Goal: Task Accomplishment & Management: Manage account settings

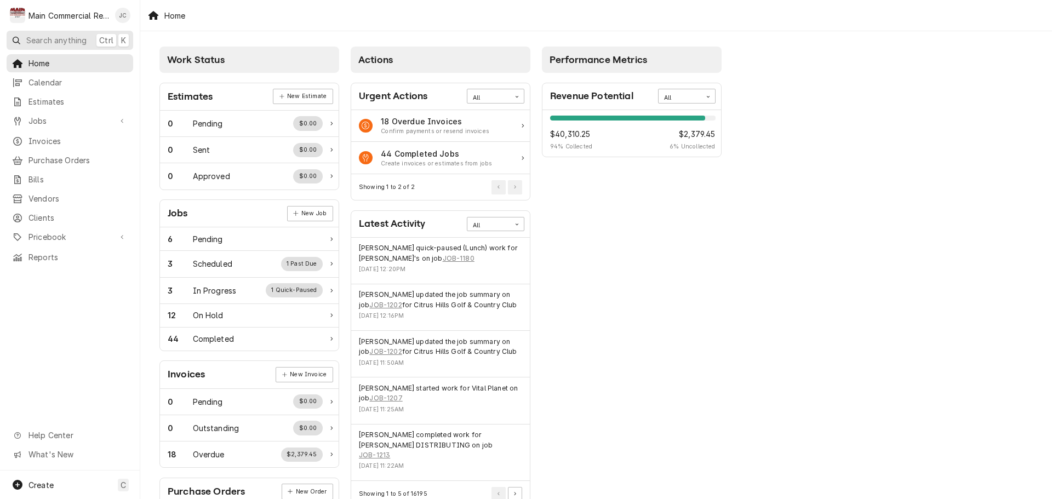
click at [55, 38] on span "Search anything" at bounding box center [56, 41] width 60 height 12
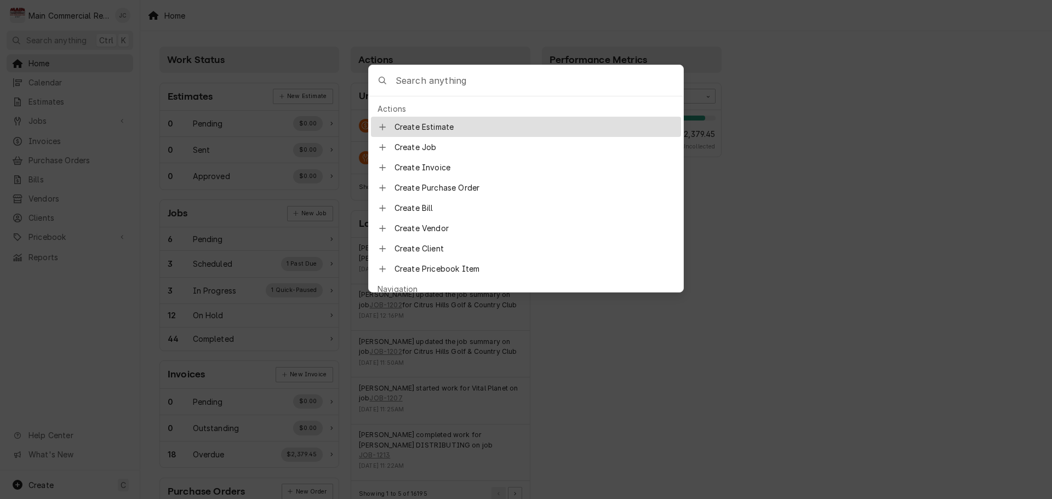
type input "t"
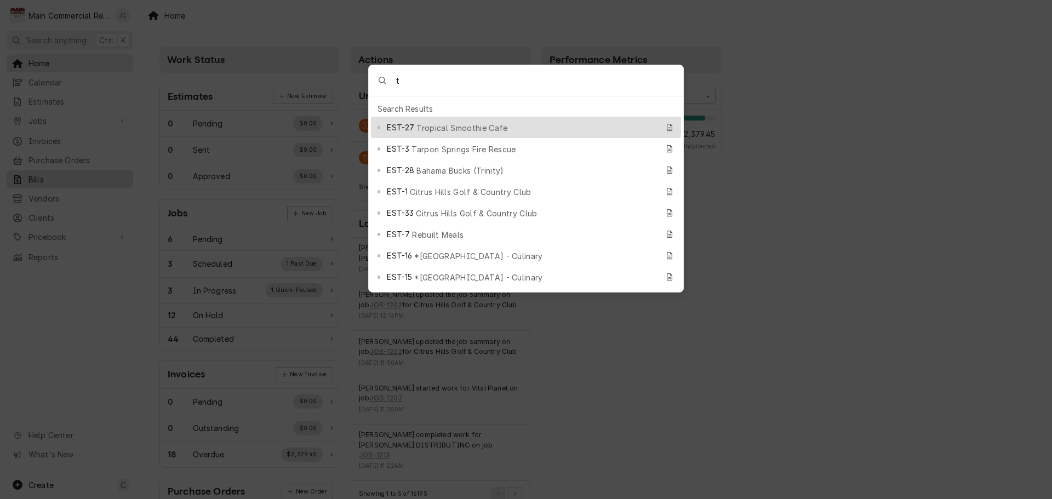
click at [98, 178] on body "M Main Commercial Refrigeration Service JC Search anything Ctrl K Home Calendar…" at bounding box center [526, 249] width 1052 height 499
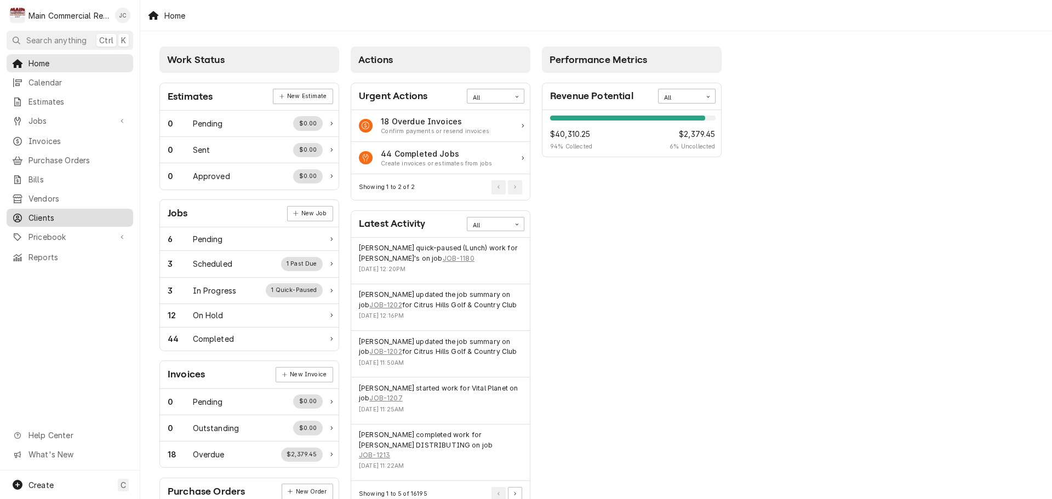
click at [45, 212] on span "Clients" at bounding box center [77, 218] width 99 height 12
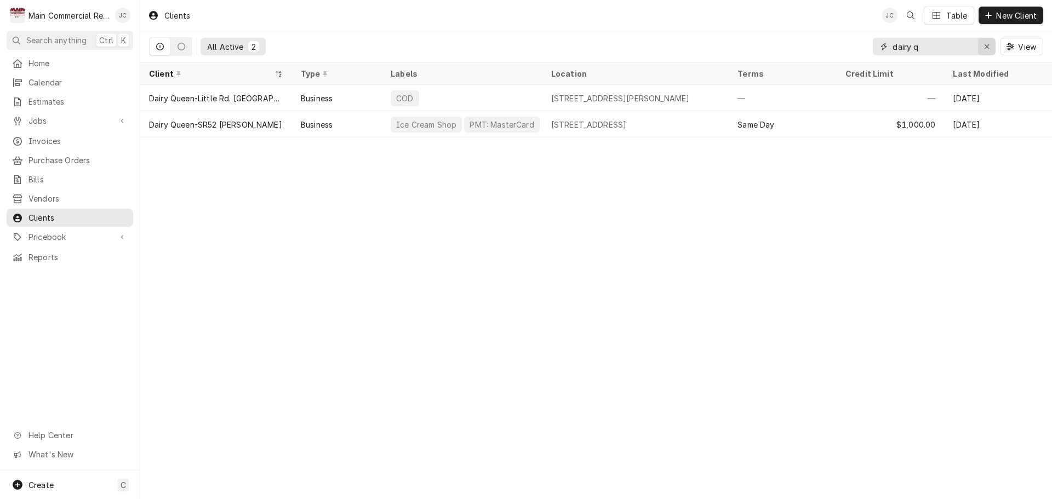
click at [986, 43] on icon "Erase input" at bounding box center [987, 47] width 6 height 8
click at [945, 46] on input "Dynamic Content Wrapper" at bounding box center [944, 47] width 103 height 18
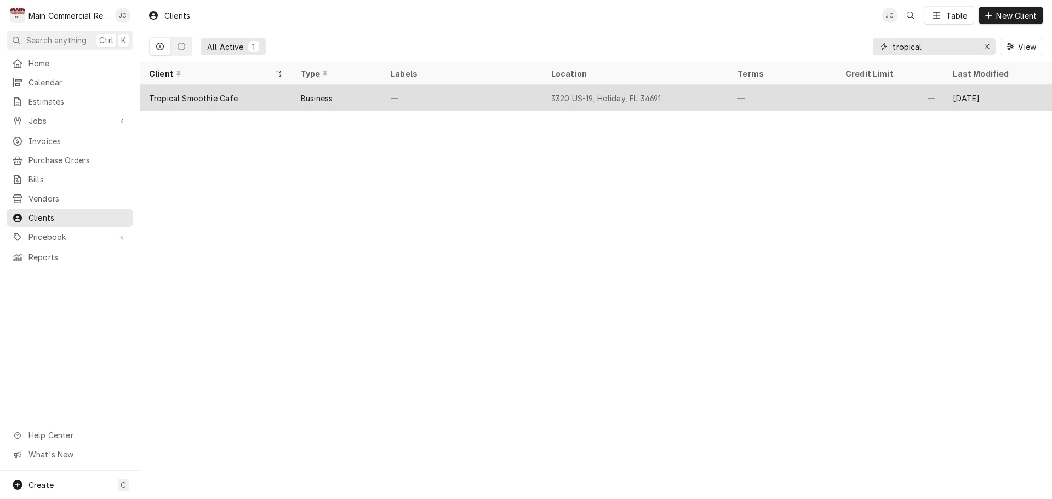
type input "tropical"
click at [204, 95] on div "Tropical Smoothie Cafe" at bounding box center [193, 99] width 89 height 12
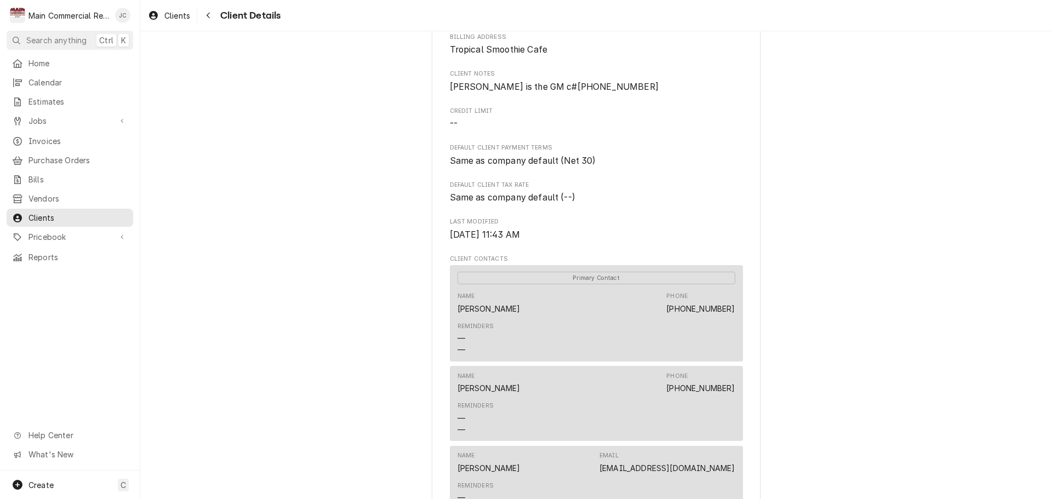
scroll to position [230, 0]
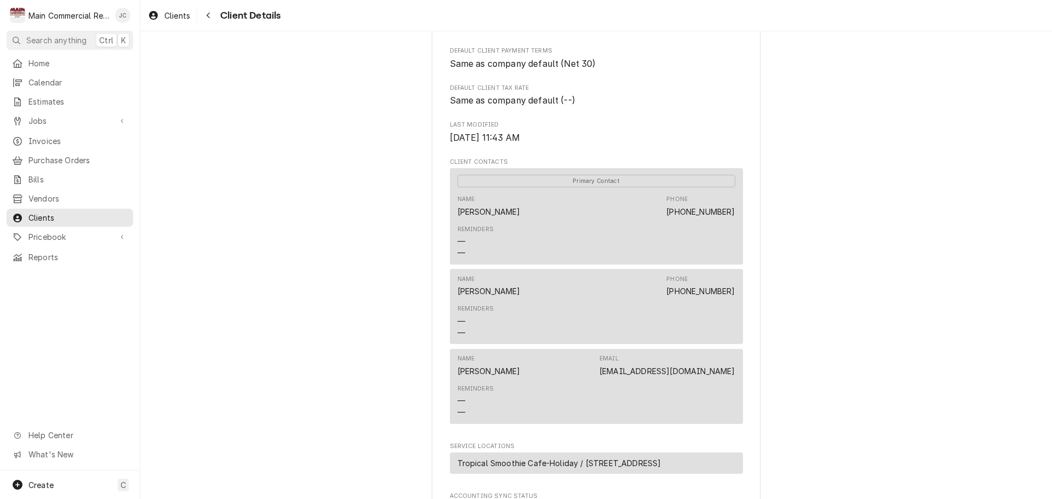
click at [584, 304] on div "Reminders — —" at bounding box center [597, 321] width 278 height 41
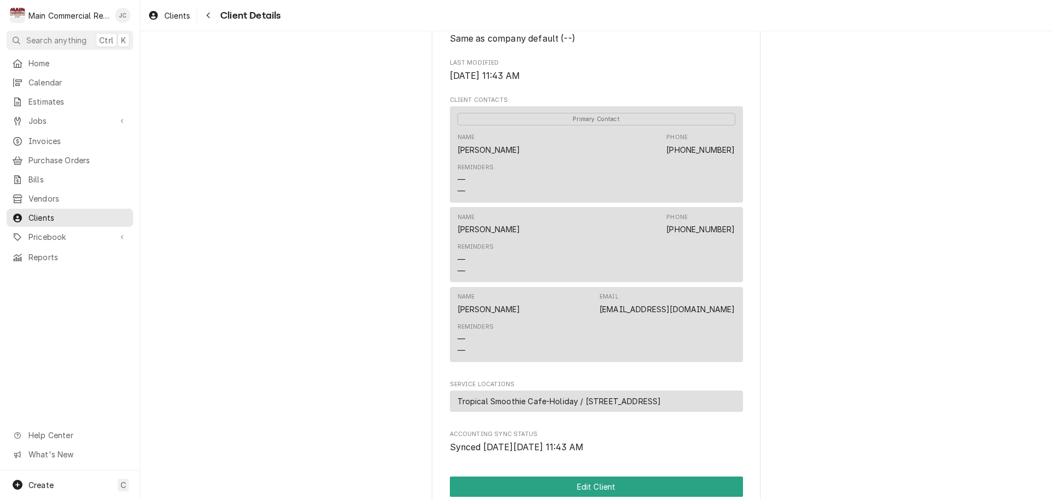
scroll to position [449, 0]
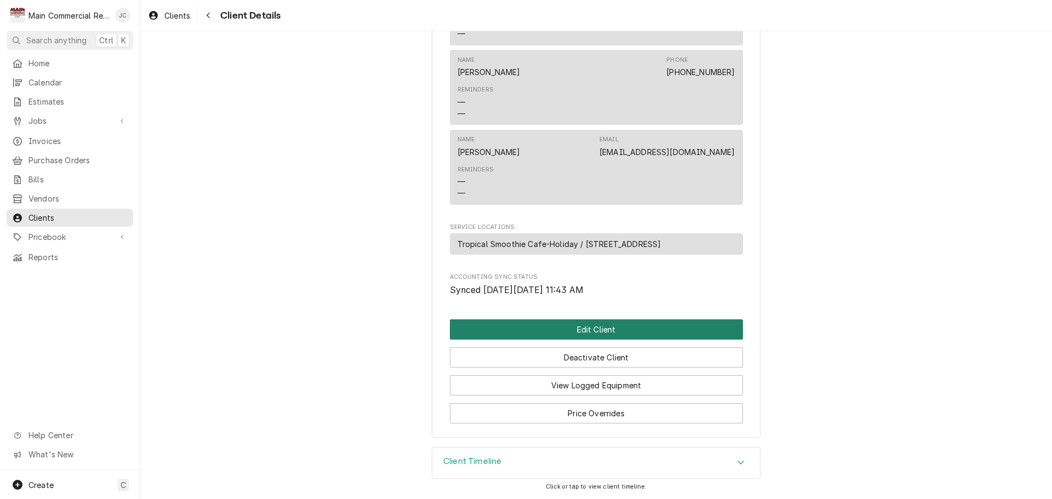
click at [588, 331] on button "Edit Client" at bounding box center [596, 329] width 293 height 20
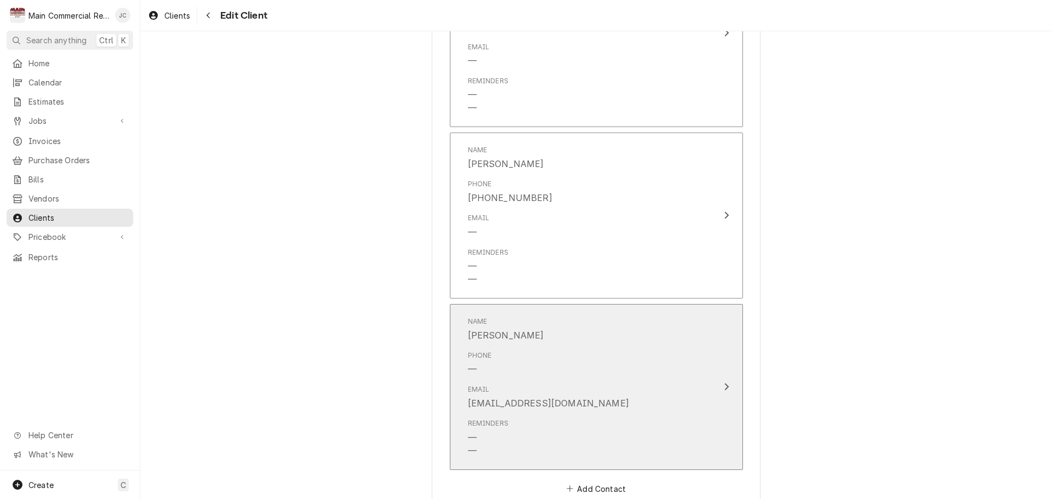
scroll to position [822, 0]
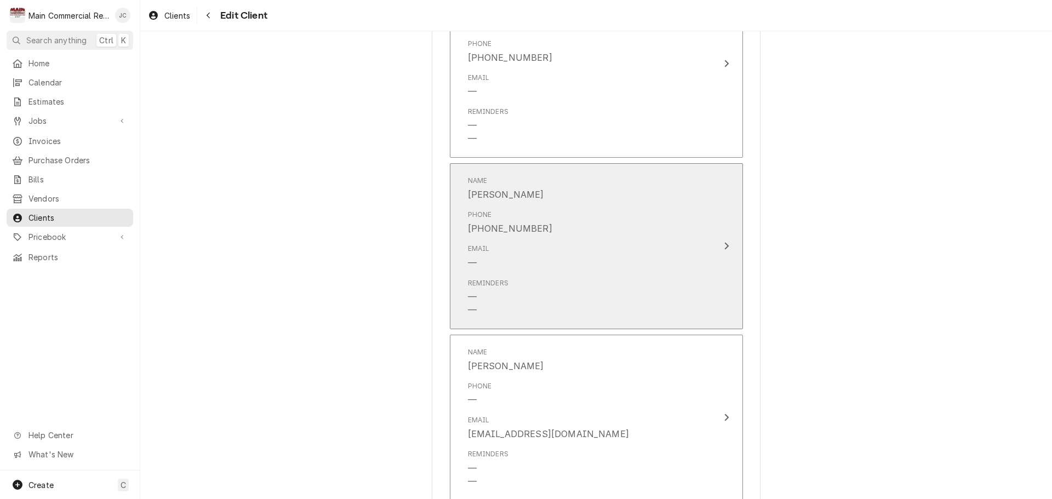
drag, startPoint x: 462, startPoint y: 230, endPoint x: 514, endPoint y: 227, distance: 52.1
click at [514, 227] on div "Name Jennifer Joy Phone (727) 312-3115 Email — Reminders — —" at bounding box center [585, 246] width 252 height 154
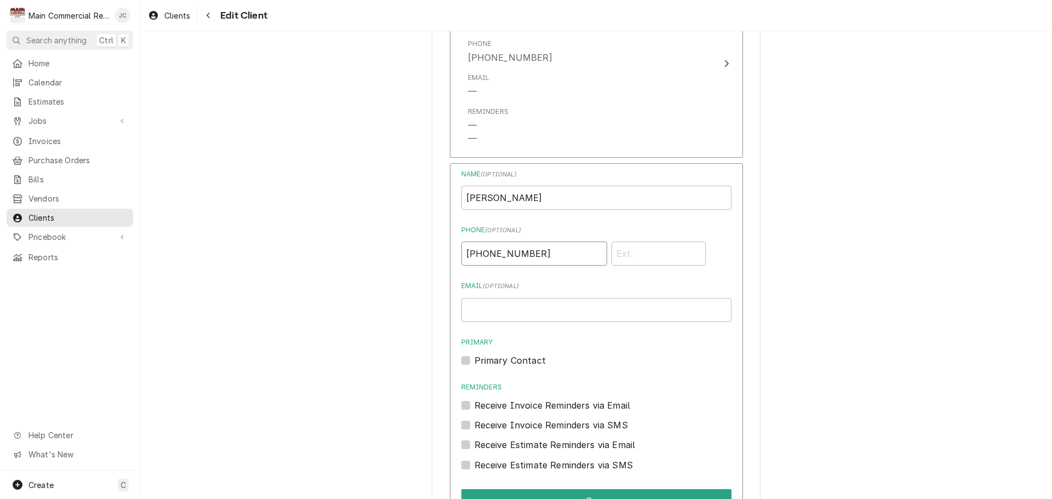
drag, startPoint x: 552, startPoint y: 252, endPoint x: 349, endPoint y: 255, distance: 203.9
click at [349, 255] on div "Please provide the following information about your client: Client Type Industr…" at bounding box center [596, 69] width 912 height 1697
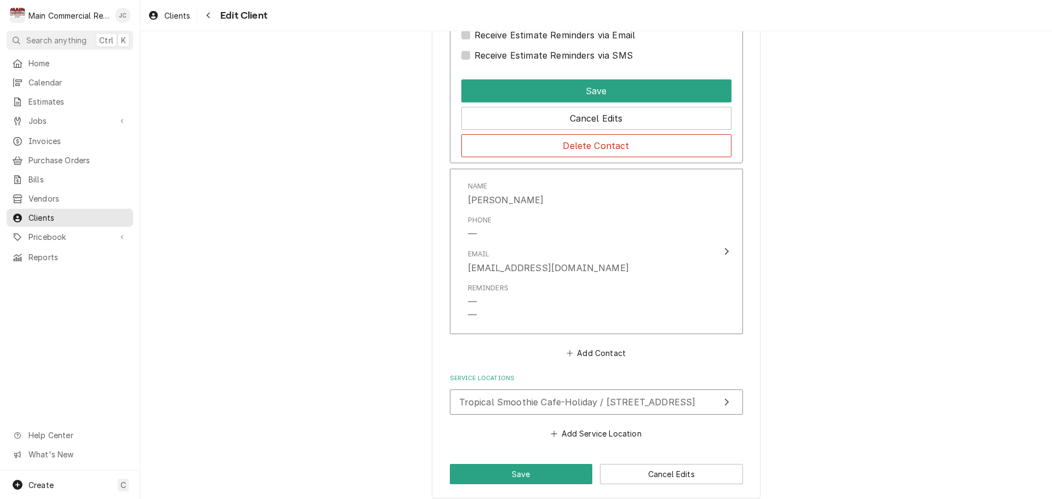
scroll to position [1241, 0]
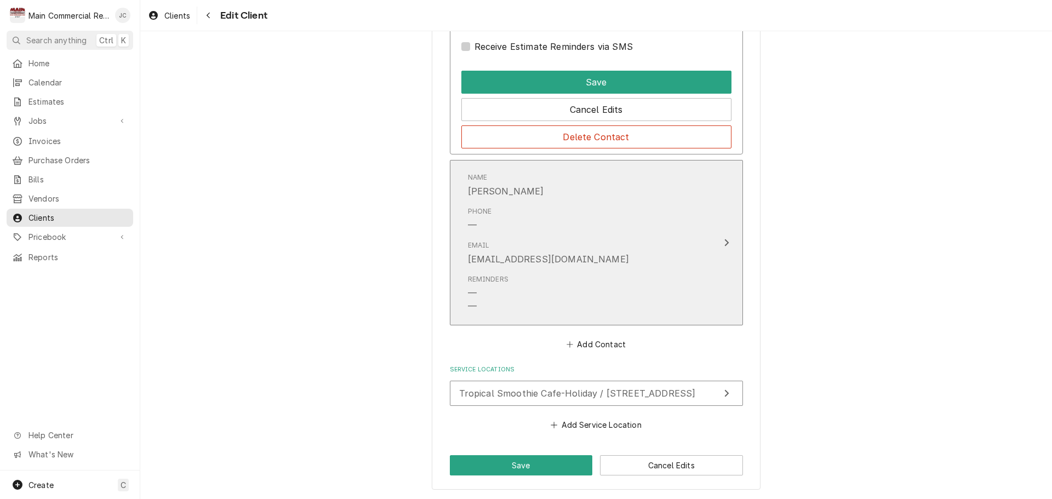
click at [713, 248] on button "Name JENNIFER JUDY Phone — Email Jjudy746@gmail.com Reminders — —" at bounding box center [596, 243] width 293 height 166
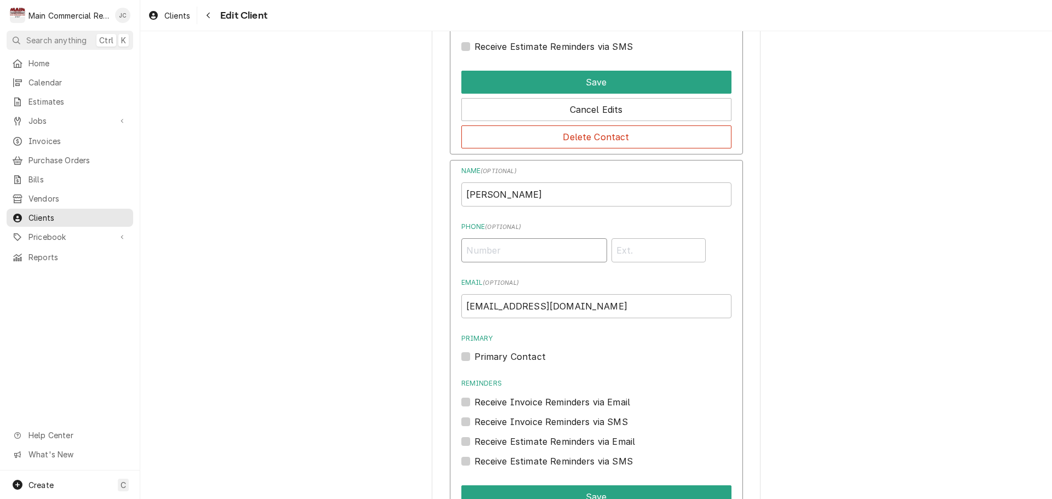
paste input "[PHONE_NUMBER]"
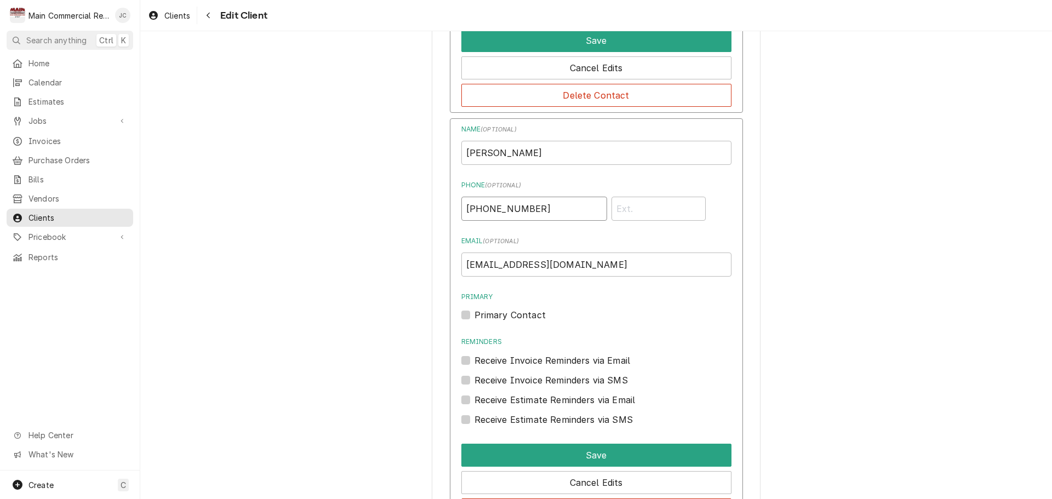
scroll to position [1350, 0]
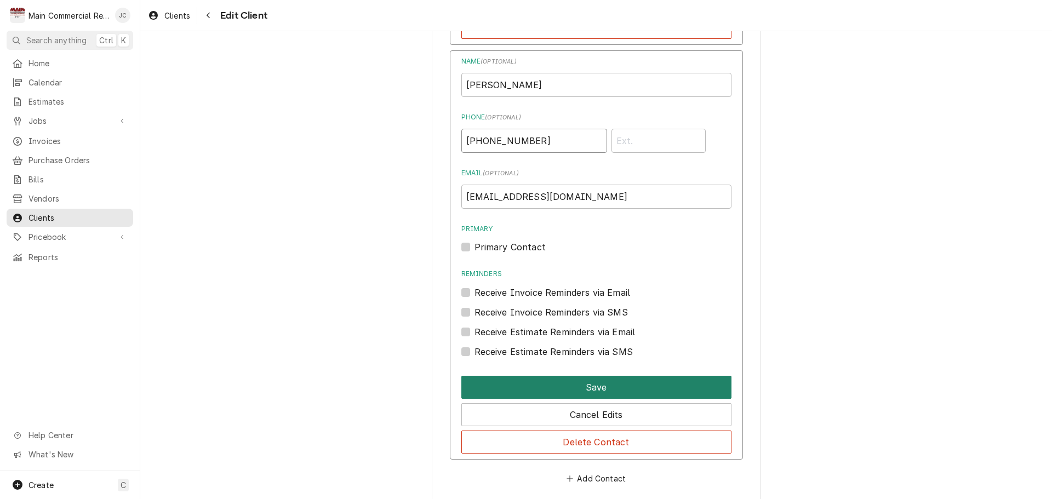
type input "[PHONE_NUMBER]"
click at [603, 391] on button "Save" at bounding box center [596, 387] width 270 height 23
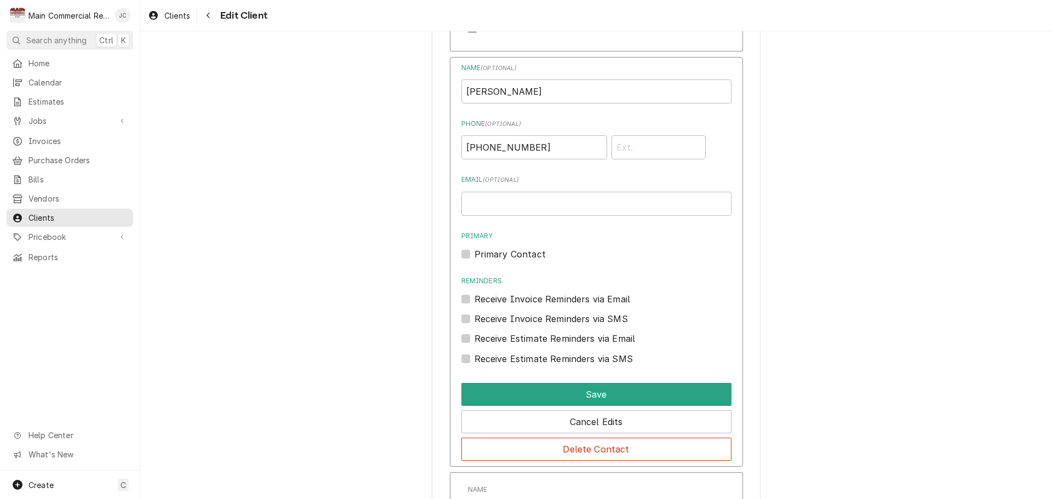
scroll to position [1021, 0]
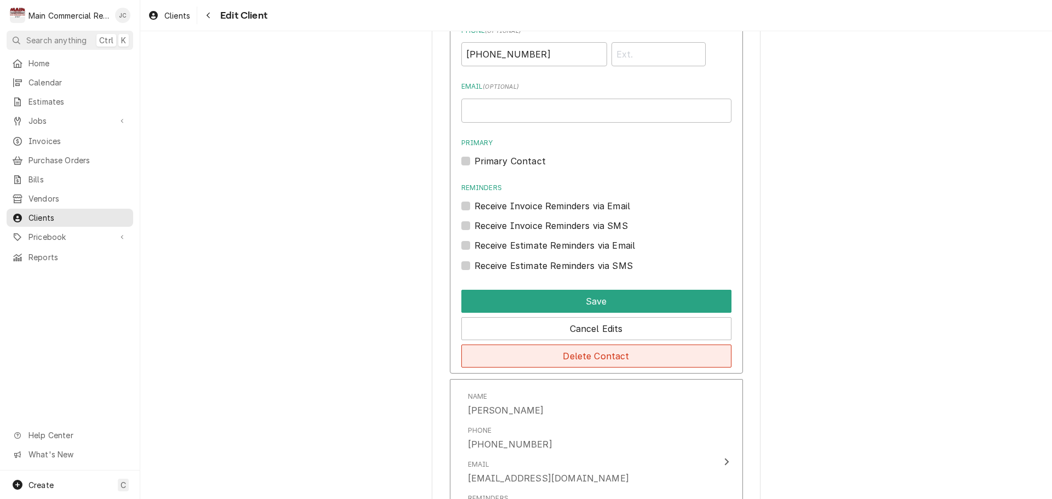
click at [594, 353] on button "Delete Contact" at bounding box center [596, 356] width 270 height 23
type textarea "x"
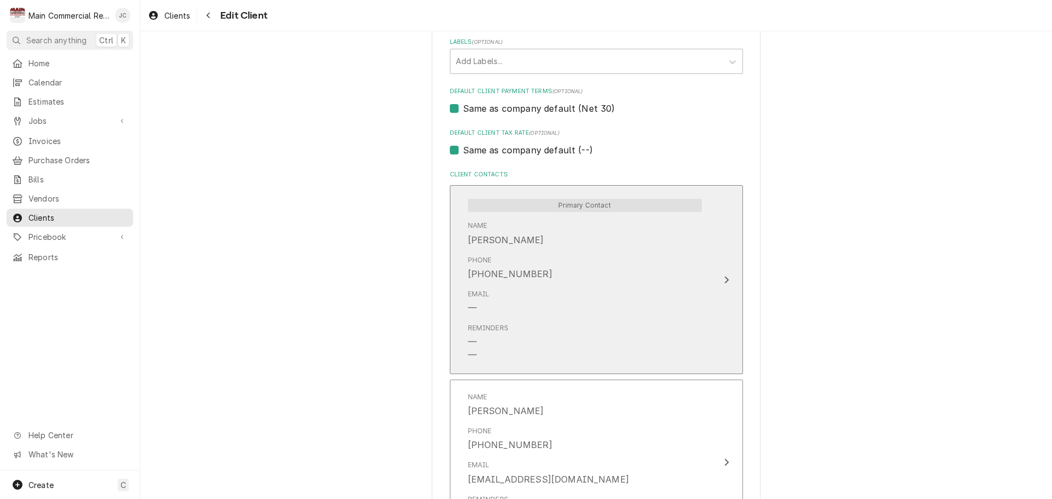
scroll to position [716, 0]
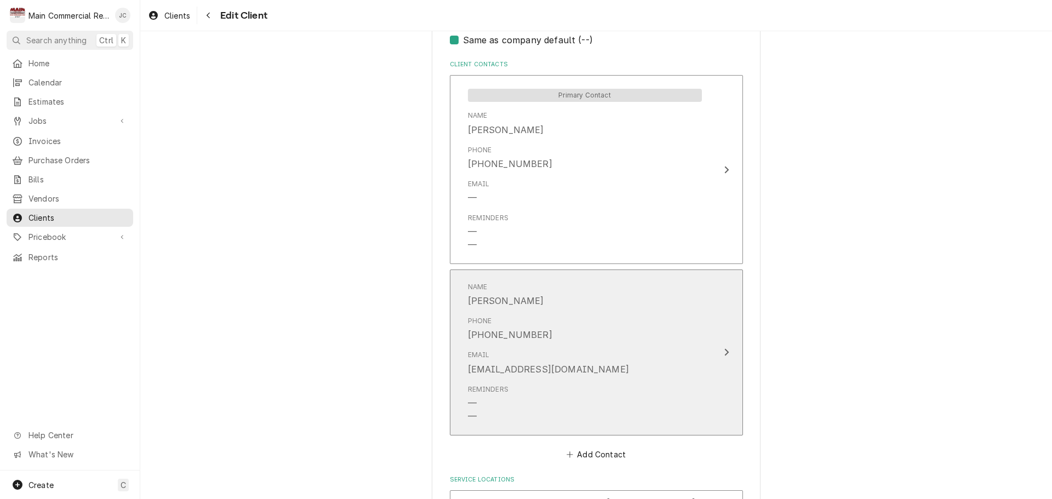
click at [622, 327] on div "Phone (727) 312-3115" at bounding box center [585, 329] width 234 height 34
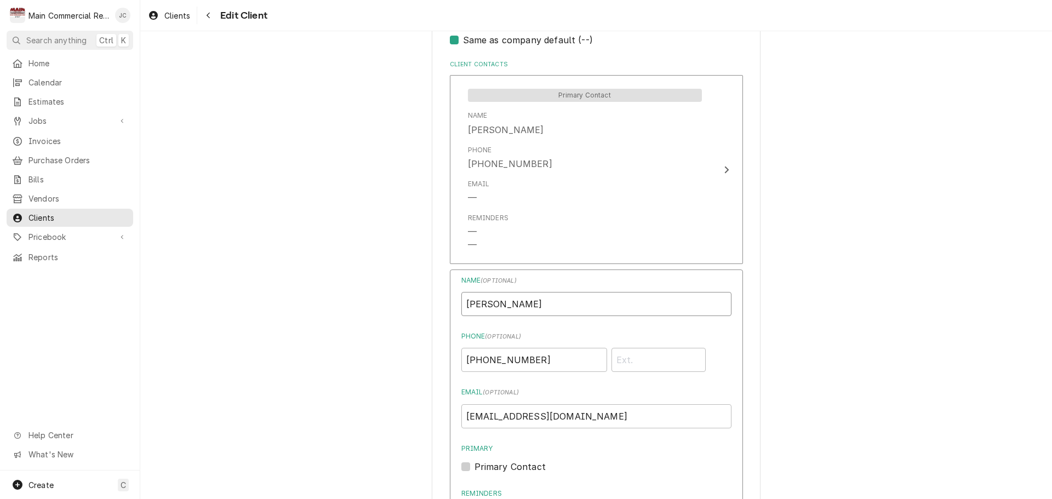
click at [562, 304] on input "JENNIFER JUDY" at bounding box center [596, 304] width 270 height 24
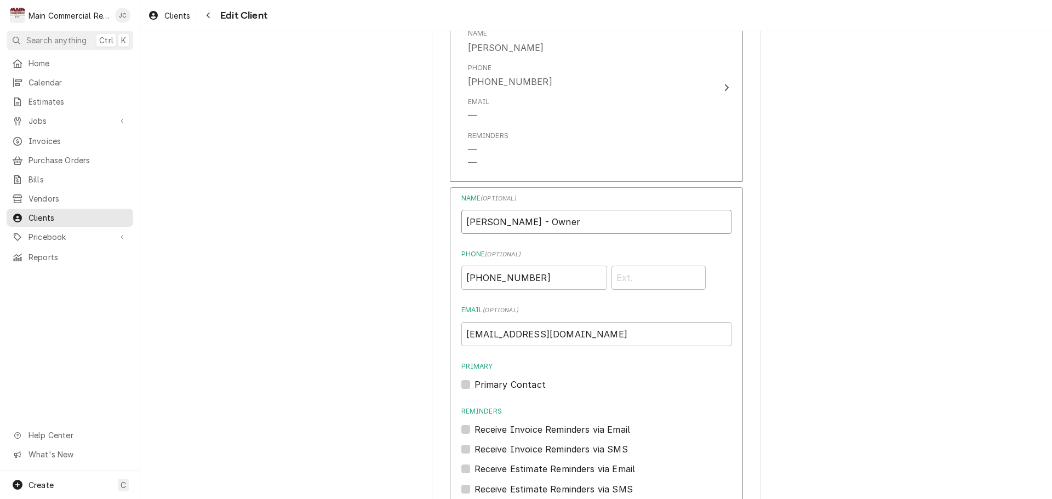
scroll to position [880, 0]
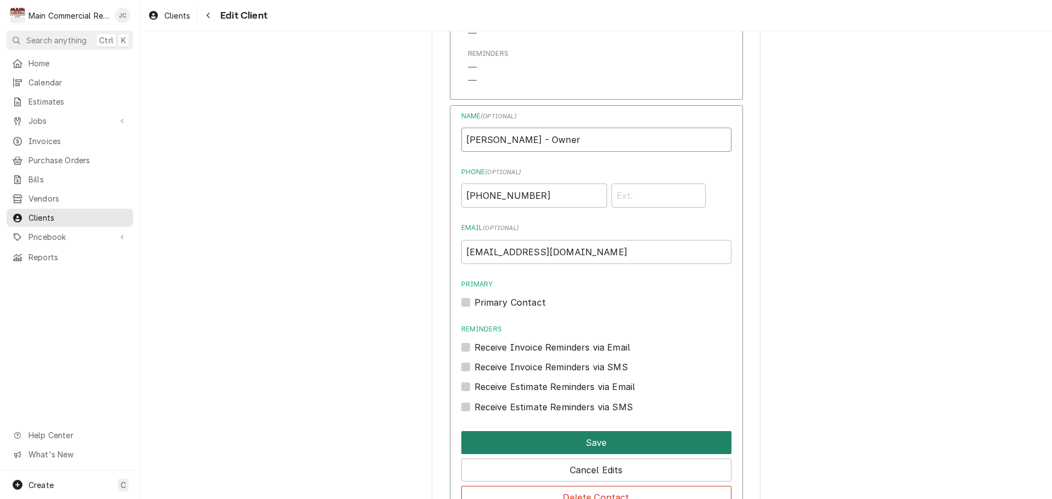
type input "JENNIFER JUDY - Owner"
click at [592, 441] on button "Save" at bounding box center [596, 442] width 270 height 23
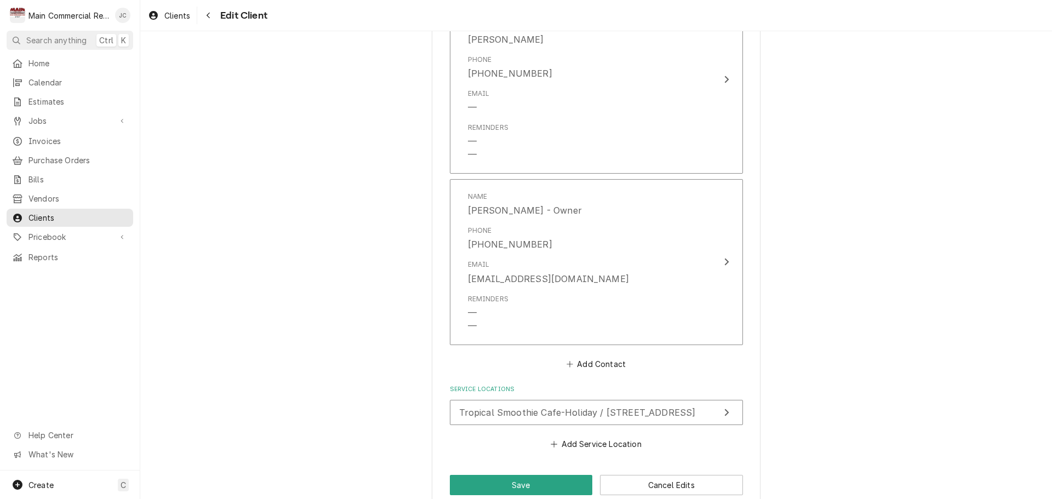
scroll to position [826, 0]
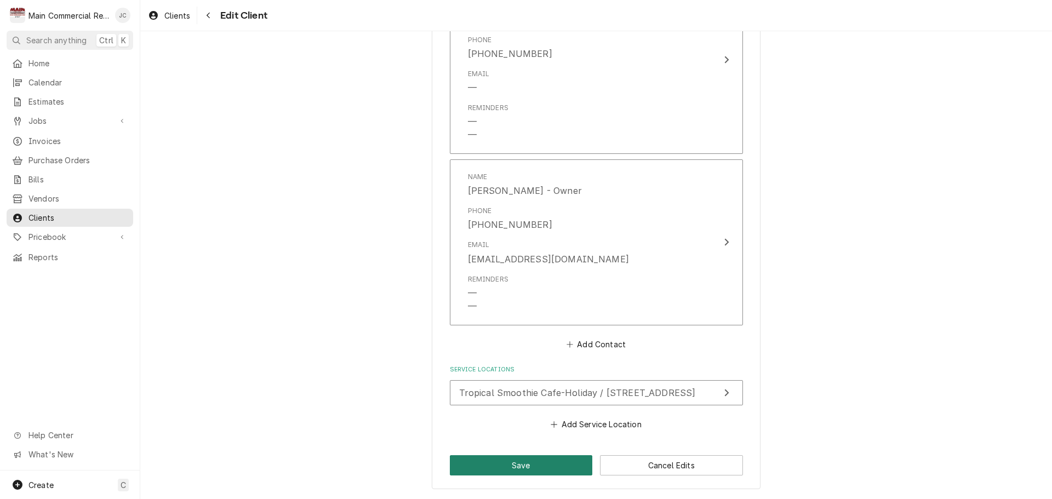
click at [506, 465] on button "Save" at bounding box center [521, 465] width 143 height 20
type textarea "x"
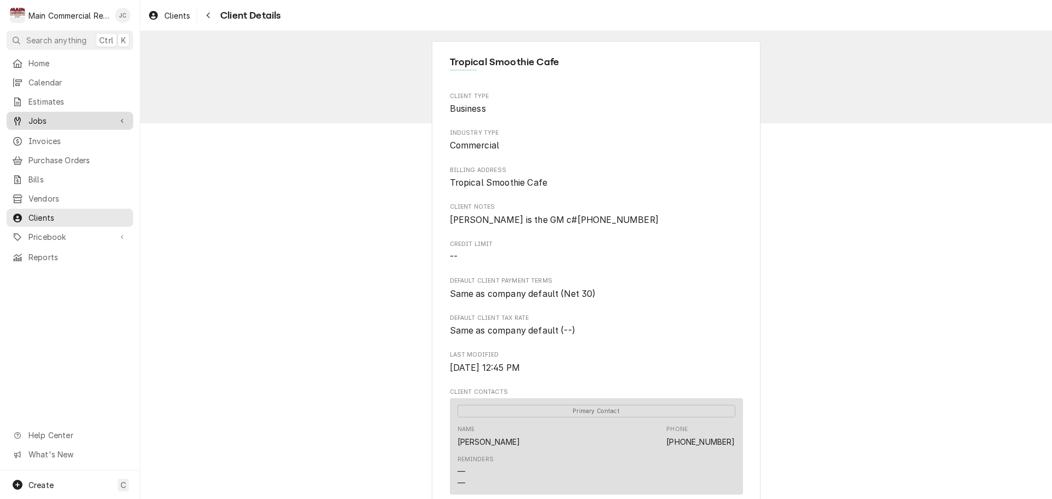
click at [45, 115] on span "Jobs" at bounding box center [69, 121] width 83 height 12
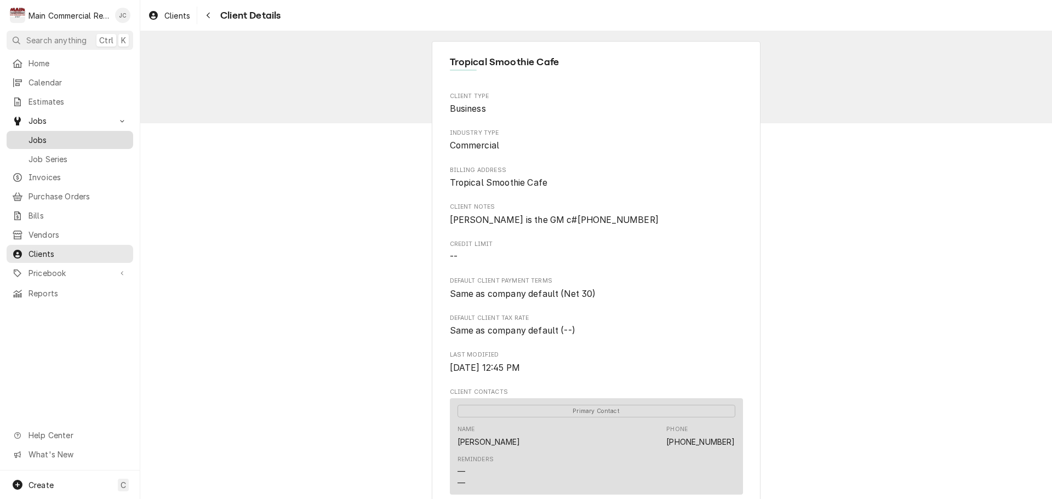
click at [42, 135] on span "Jobs" at bounding box center [77, 140] width 99 height 12
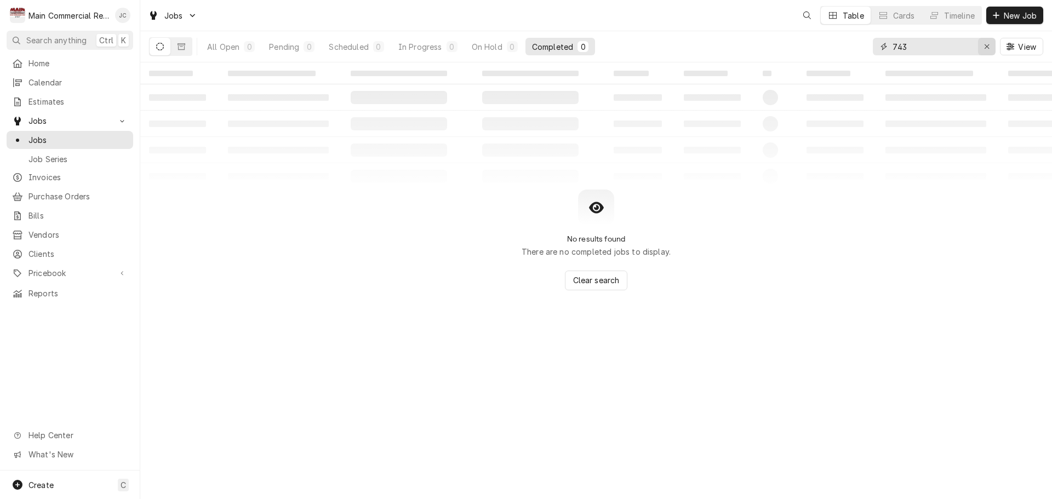
click at [987, 47] on icon "Erase input" at bounding box center [987, 46] width 4 height 4
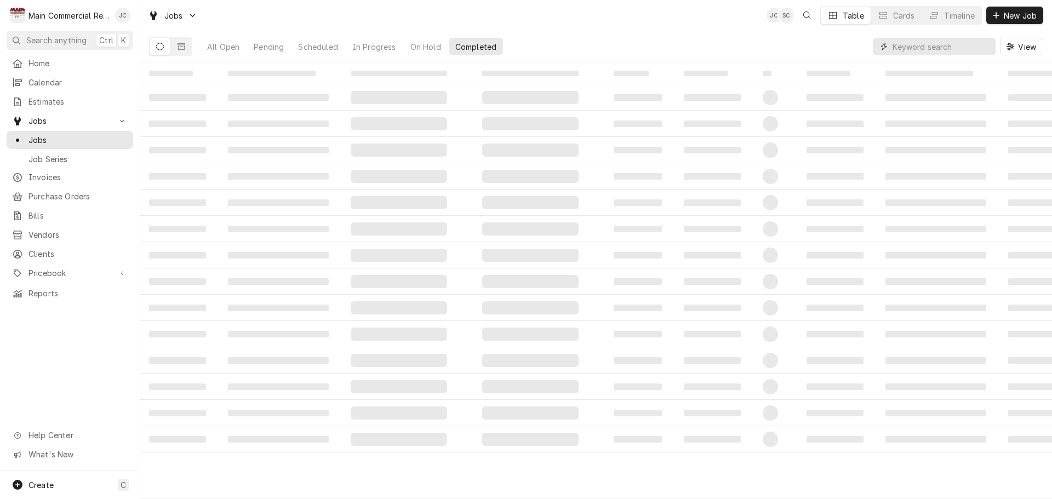
click at [946, 48] on input "Dynamic Content Wrapper" at bounding box center [942, 47] width 98 height 18
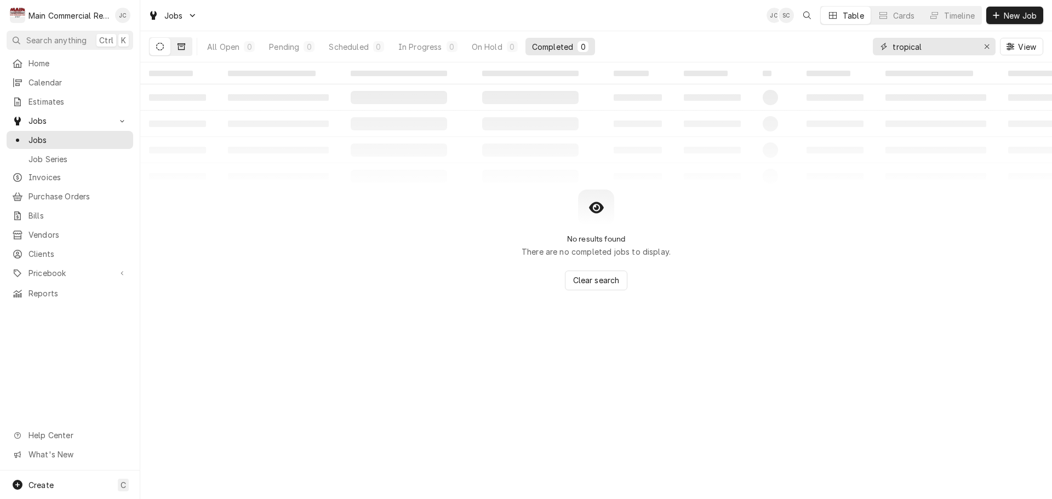
type input "tropical"
click at [181, 48] on icon "Dynamic Content Wrapper" at bounding box center [182, 47] width 8 height 8
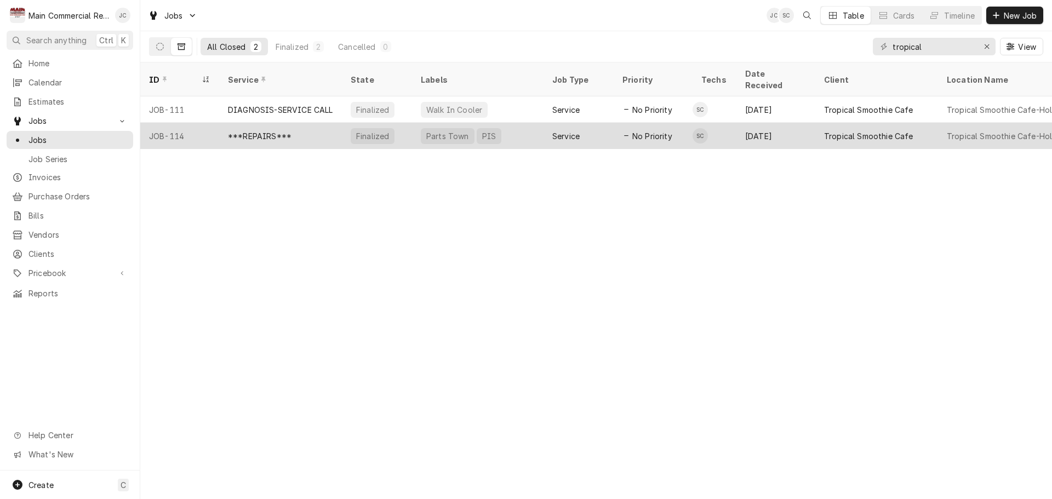
click at [292, 123] on div "***REPAIRS***" at bounding box center [280, 136] width 123 height 26
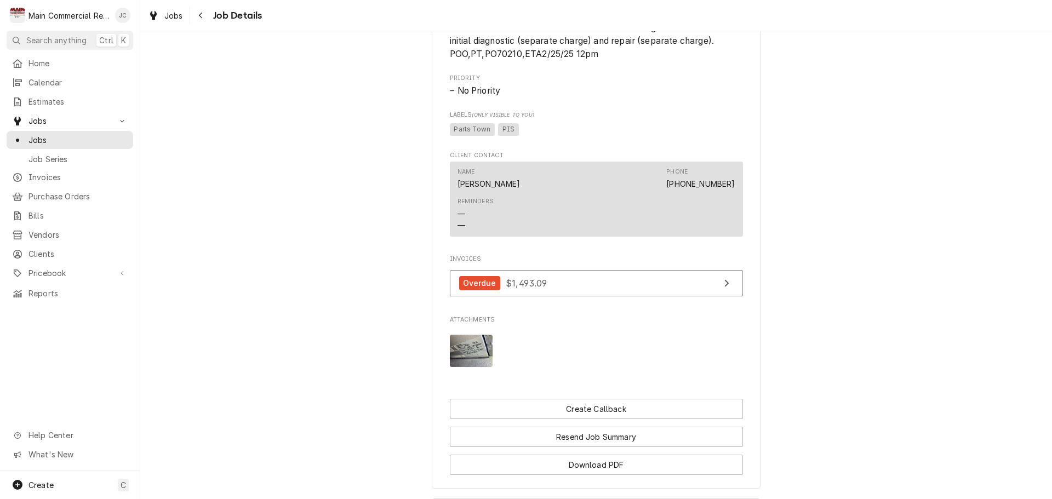
scroll to position [509, 0]
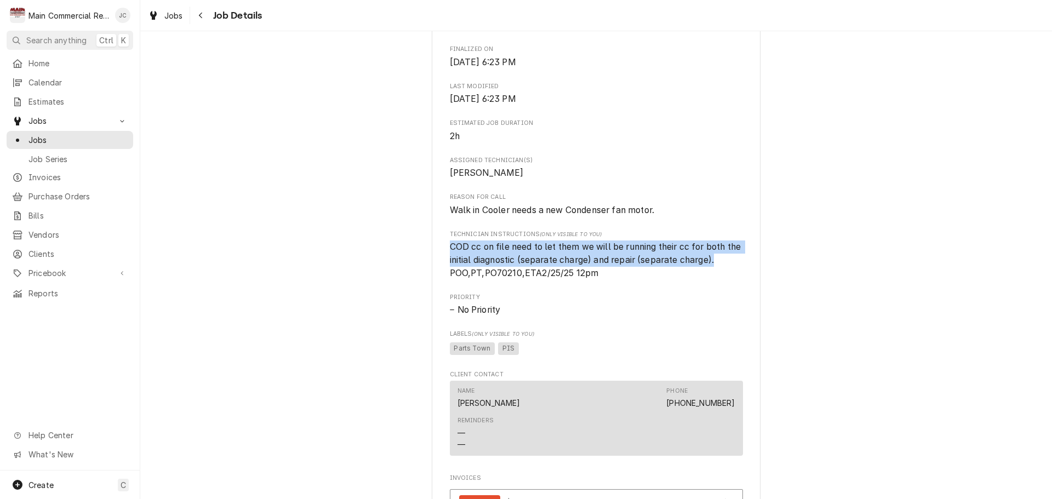
drag, startPoint x: 445, startPoint y: 258, endPoint x: 729, endPoint y: 272, distance: 284.2
click at [729, 272] on div "Tropical Smoothie Cafe Tropical Smoothie Cafe-Holiday / 3320 US-19, Holiday, [G…" at bounding box center [596, 134] width 329 height 1147
copy span "COD cc on file need to let them we will be running their cc for both the initia…"
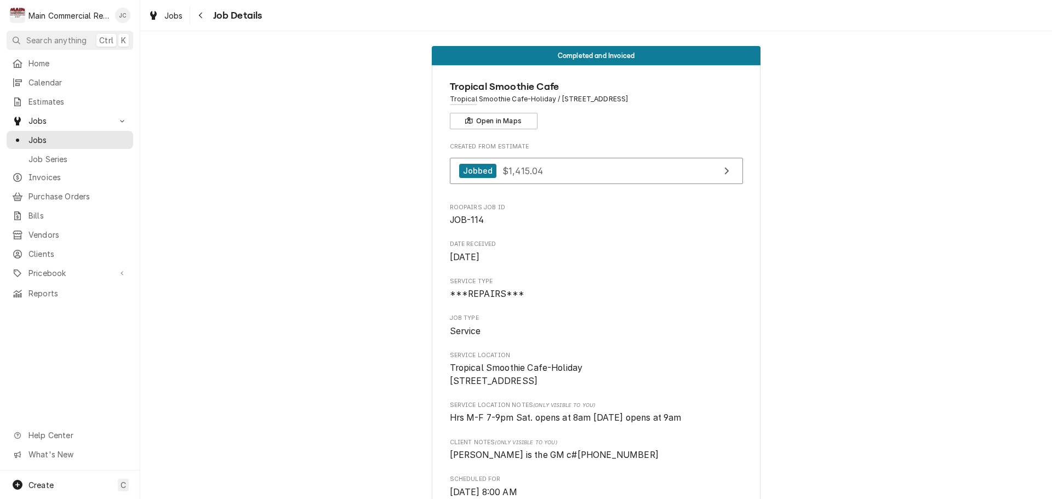
scroll to position [0, 0]
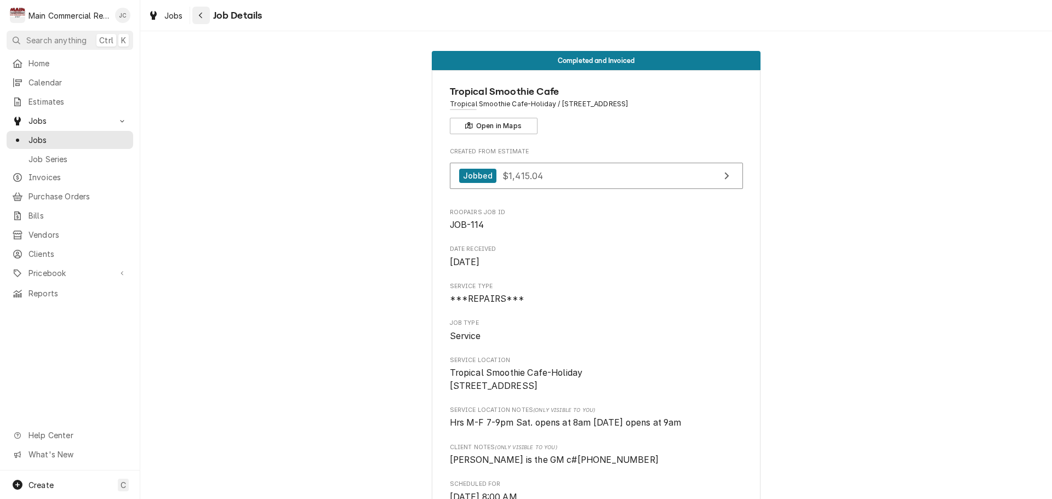
click at [202, 15] on icon "Navigate back" at bounding box center [200, 16] width 5 height 8
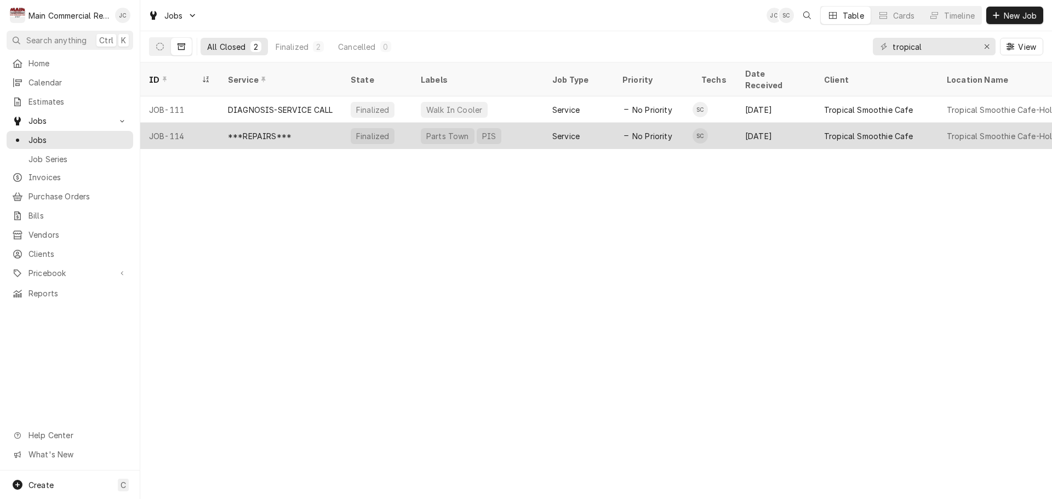
click at [305, 123] on div "***REPAIRS***" at bounding box center [280, 136] width 123 height 26
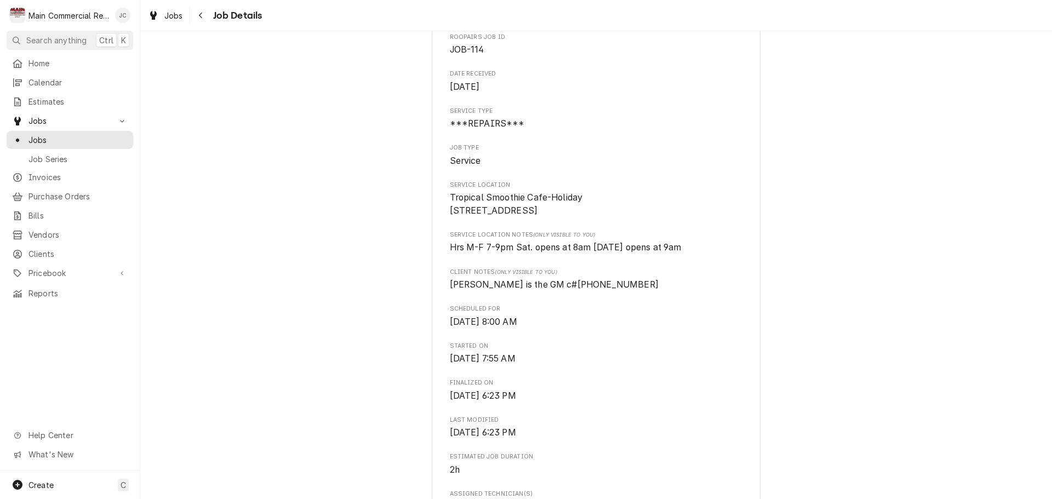
scroll to position [55, 0]
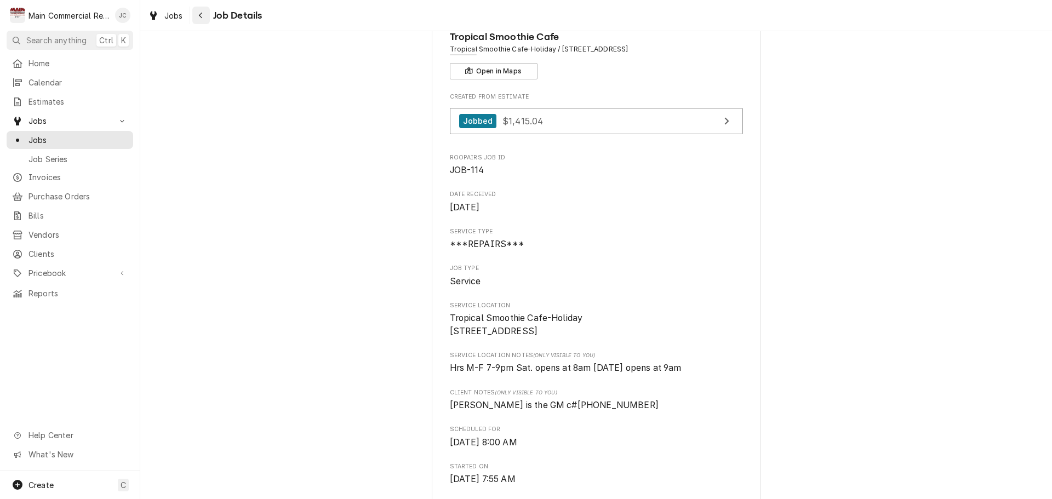
click at [203, 19] on div "Navigate back" at bounding box center [201, 15] width 11 height 11
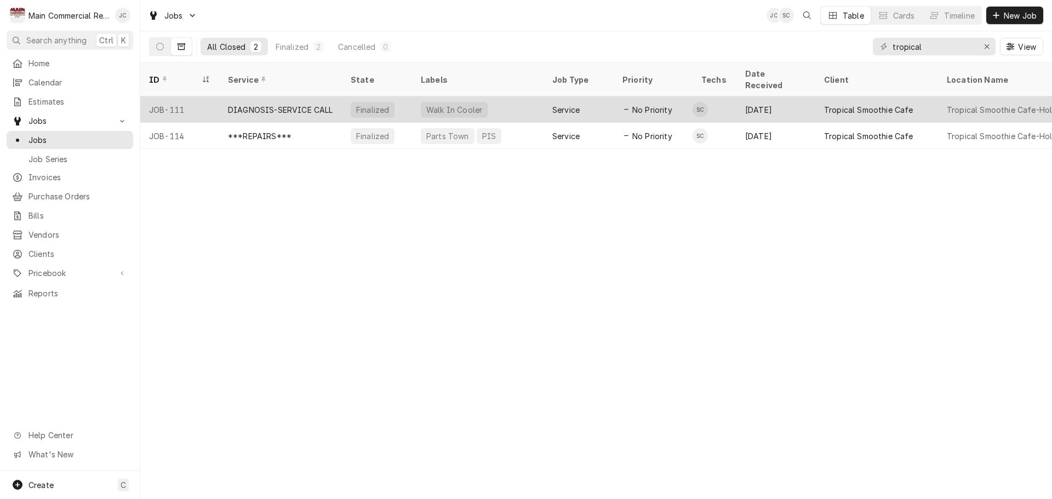
click at [301, 104] on div "DIAGNOSIS-SERVICE CALL" at bounding box center [280, 110] width 105 height 12
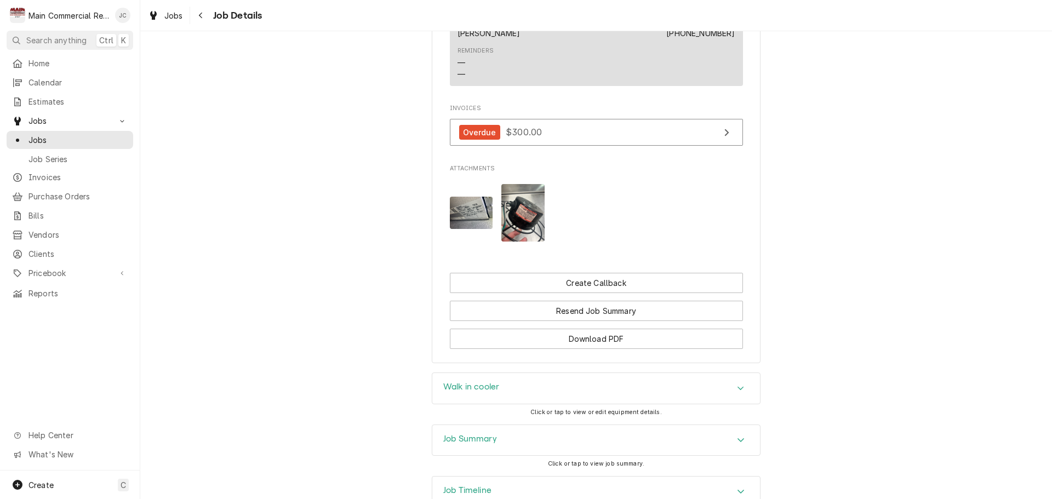
scroll to position [1037, 0]
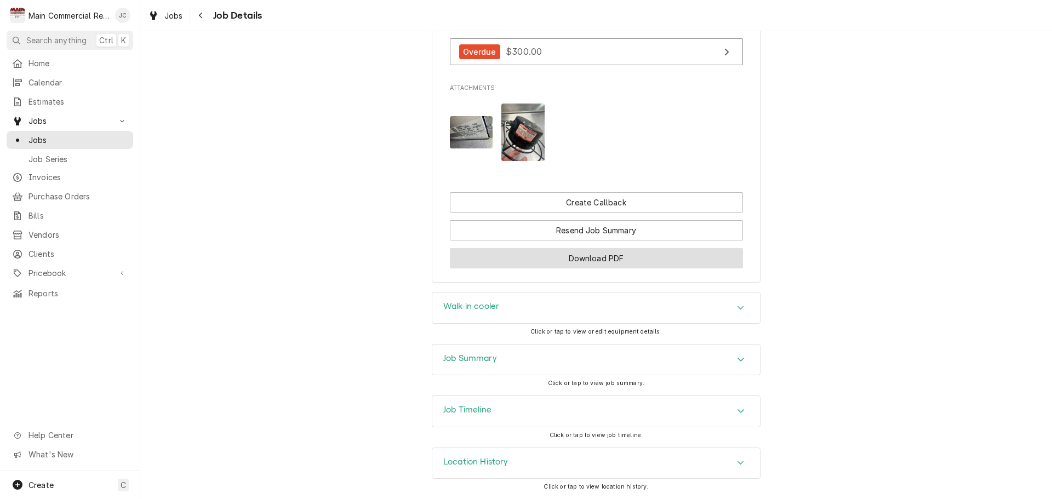
click at [578, 261] on button "Download PDF" at bounding box center [596, 258] width 293 height 20
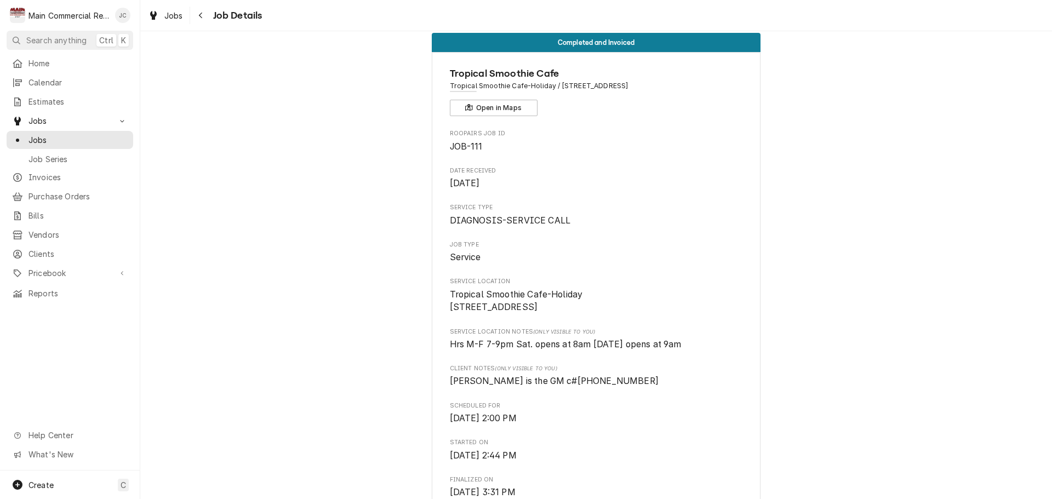
scroll to position [0, 0]
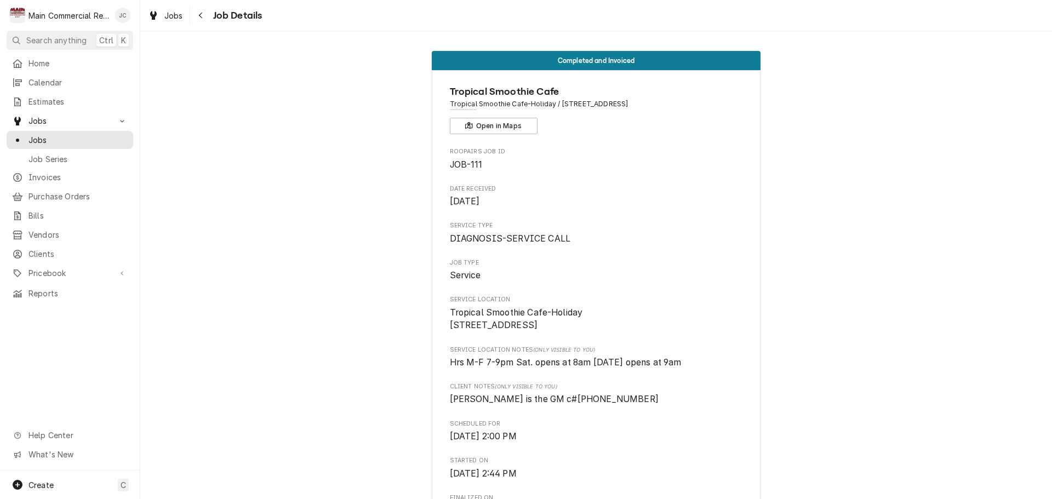
click at [241, 15] on span "Job Details" at bounding box center [236, 15] width 53 height 15
click at [237, 16] on span "Job Details" at bounding box center [236, 15] width 53 height 15
click at [199, 15] on icon "Navigate back" at bounding box center [200, 16] width 3 height 6
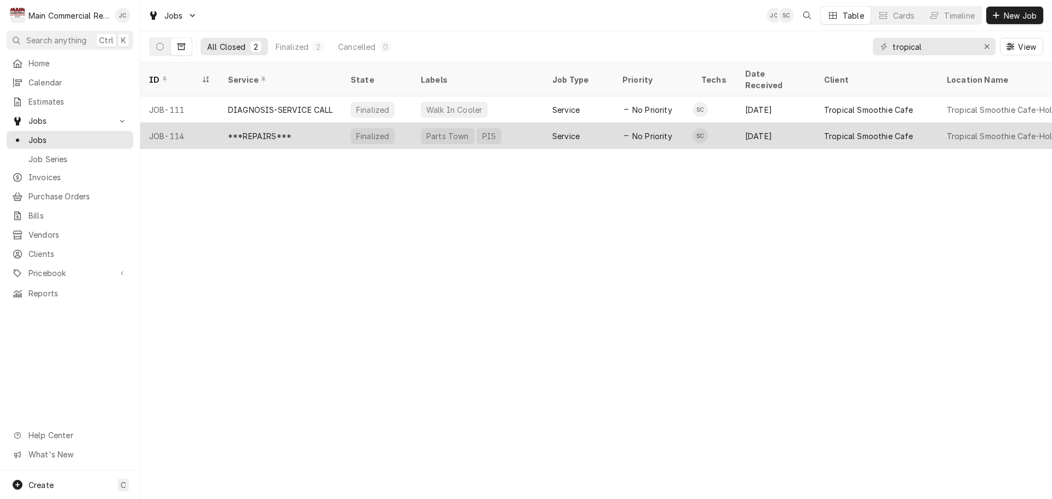
click at [253, 130] on div "***REPAIRS***" at bounding box center [260, 136] width 64 height 12
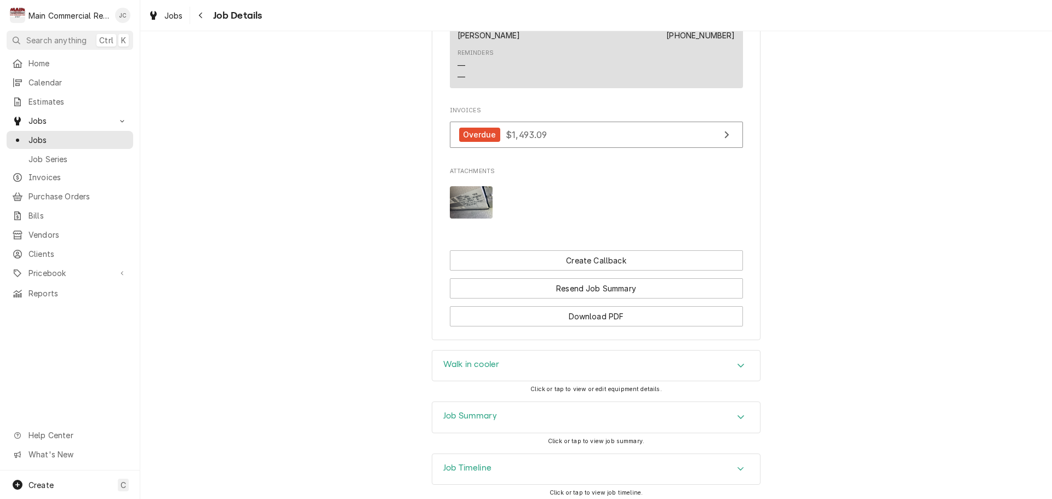
scroll to position [947, 0]
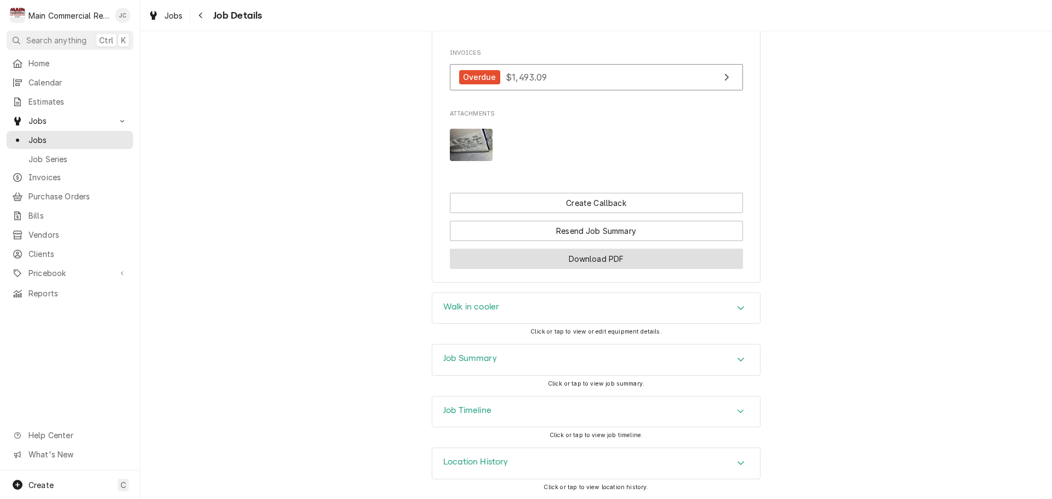
click at [611, 259] on button "Download PDF" at bounding box center [596, 259] width 293 height 20
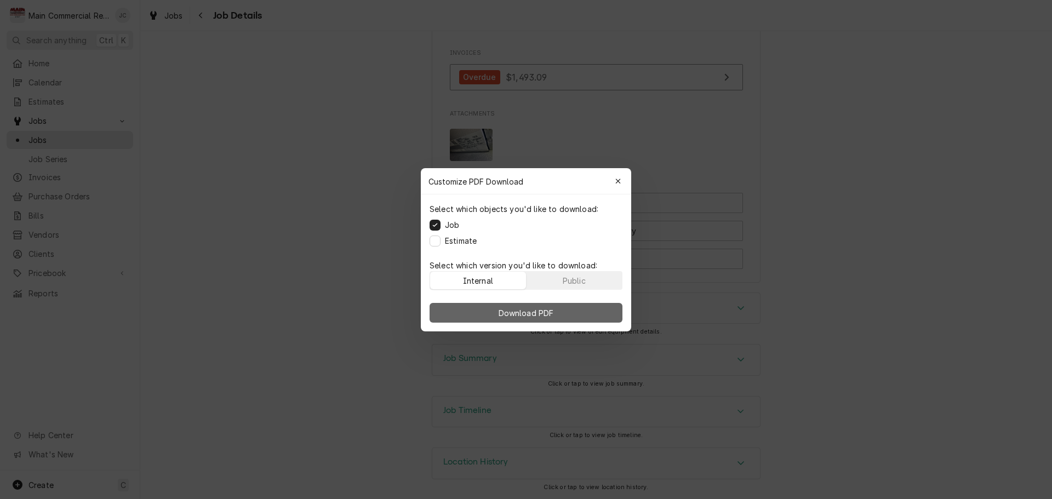
click at [541, 309] on span "Download PDF" at bounding box center [526, 313] width 60 height 12
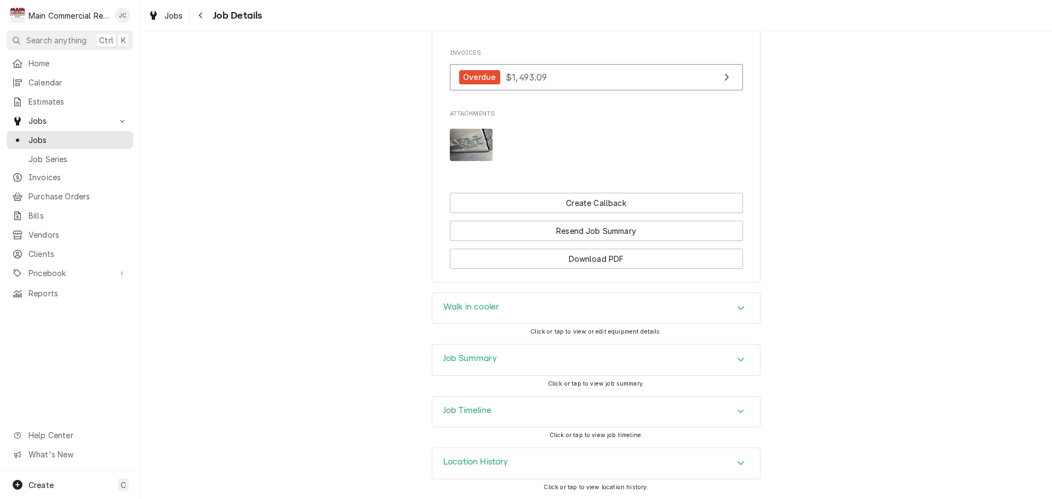
click at [466, 145] on img "Attachments" at bounding box center [471, 145] width 43 height 32
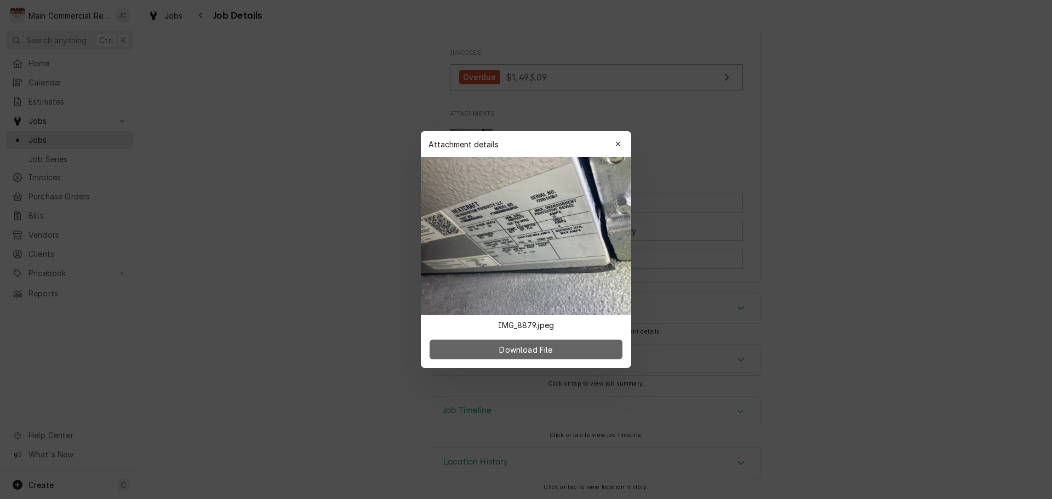
click at [526, 351] on span "Download File" at bounding box center [526, 350] width 58 height 12
click at [619, 141] on icon "button" at bounding box center [618, 144] width 6 height 8
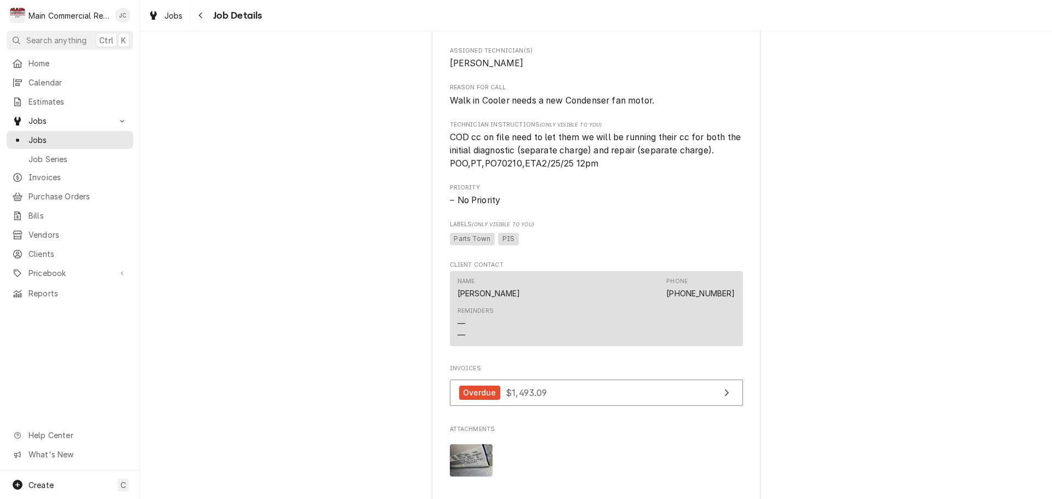
scroll to position [345, 0]
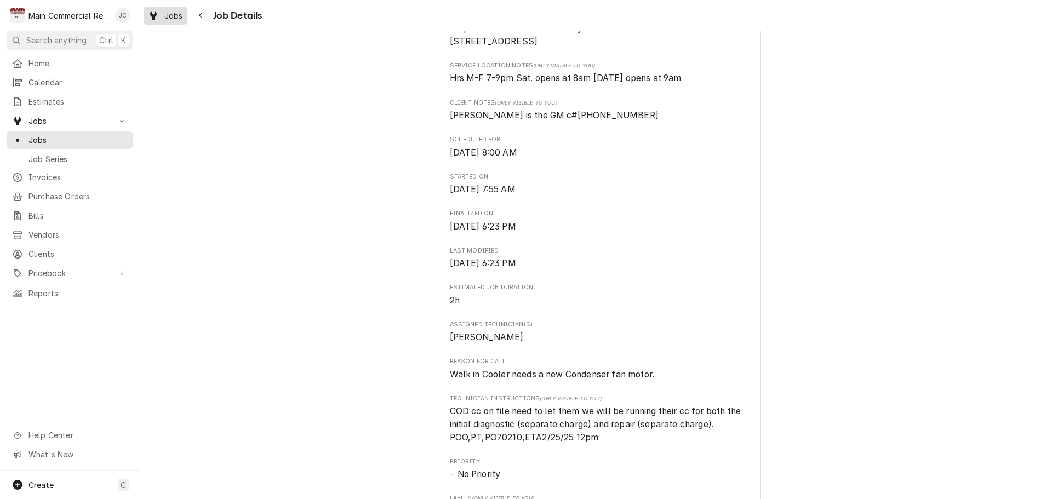
click at [175, 16] on span "Jobs" at bounding box center [173, 16] width 19 height 12
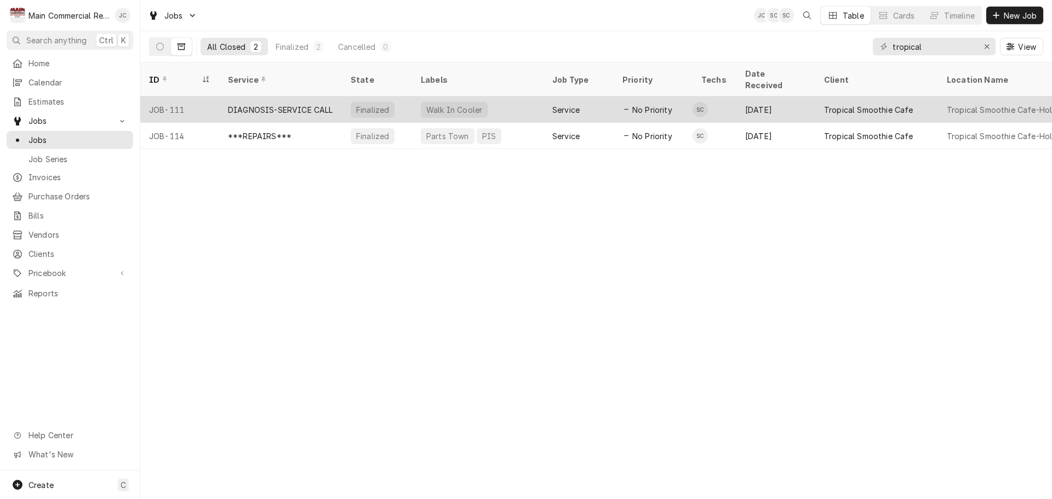
click at [289, 104] on div "DIAGNOSIS-SERVICE CALL" at bounding box center [280, 110] width 105 height 12
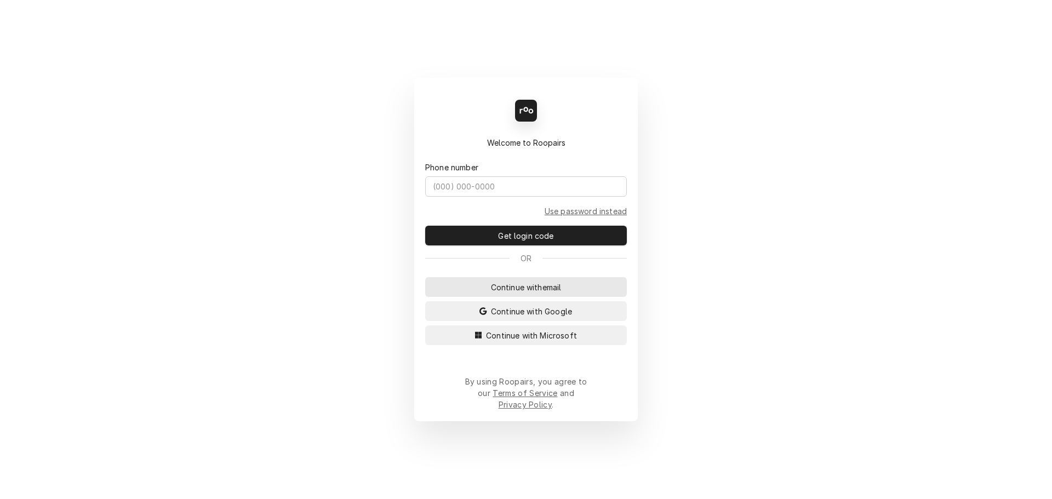
click at [519, 293] on span "Continue with email" at bounding box center [526, 288] width 75 height 12
click at [487, 197] on input "Dynamic Content Wrapper" at bounding box center [526, 186] width 202 height 20
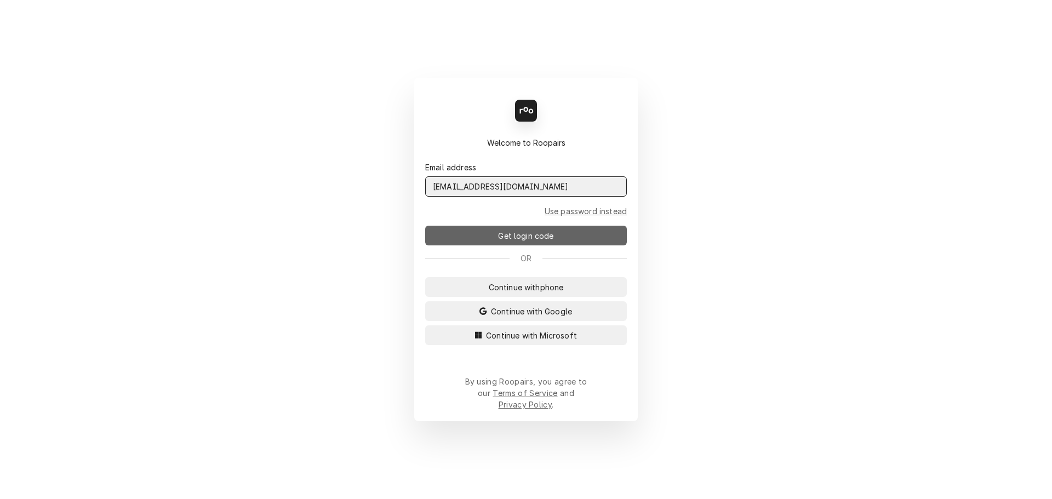
type input "admin@maincomm.com"
click at [511, 239] on span "Get login code" at bounding box center [526, 236] width 60 height 12
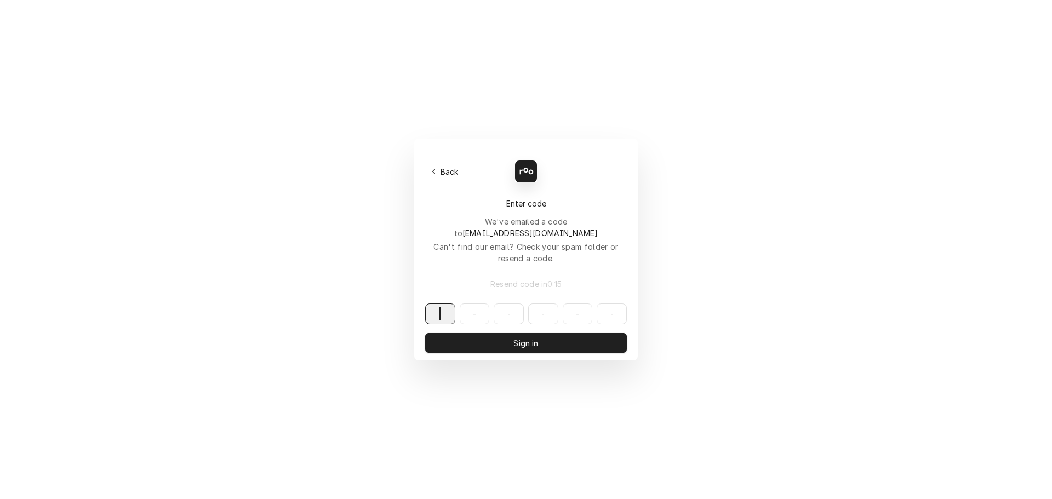
paste input "015588"
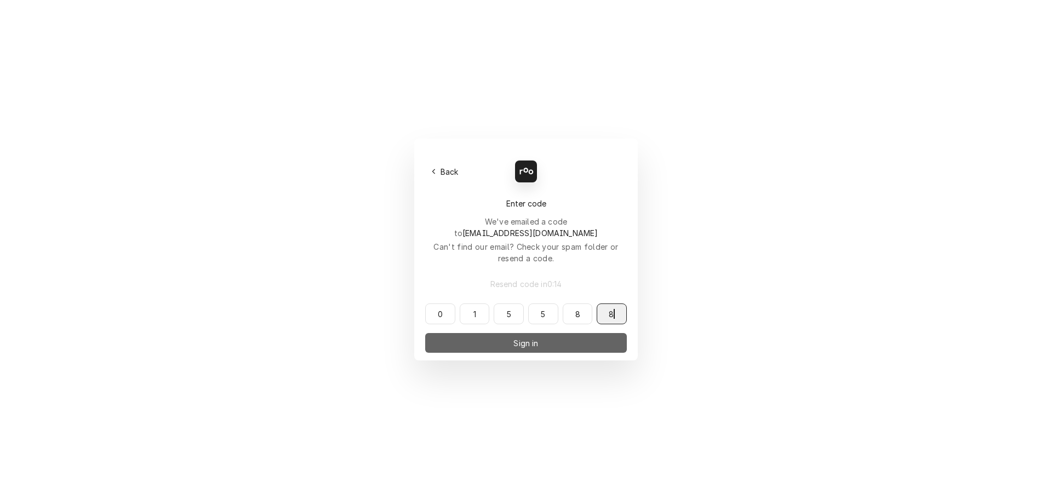
type input "015588"
click at [492, 333] on button "Sign in" at bounding box center [526, 343] width 202 height 20
